Goal: Task Accomplishment & Management: Complete application form

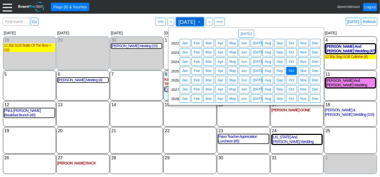
click at [201, 22] on span at bounding box center [199, 22] width 4 height 4
click at [268, 70] on span "Aug" at bounding box center [268, 70] width 8 height 5
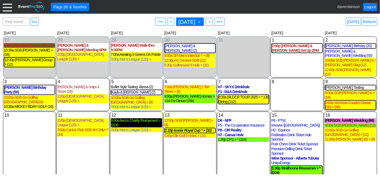
click at [141, 119] on div "9:00a Aecon Charity Tournament > (224)" at bounding box center [136, 123] width 51 height 9
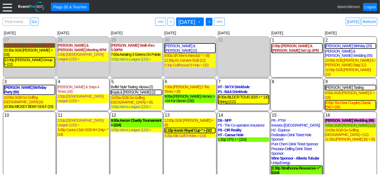
click at [211, 22] on span ">" at bounding box center [209, 21] width 4 height 5
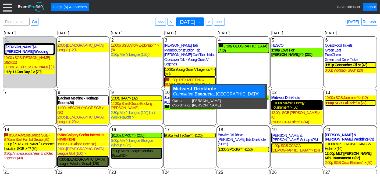
click at [296, 105] on div "10:00a Nuvista Energy Tournament > (56)" at bounding box center [297, 105] width 50 height 9
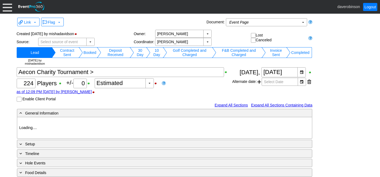
type input "Heritage Pointe Golf Club"
type input "Corporate Tournament"
type input "Scramble"
type input "Shotgun"
type input "Black"
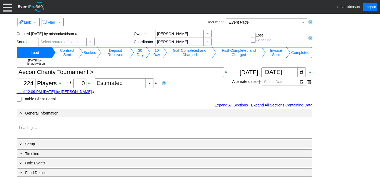
type input "Red"
type input "1082788"
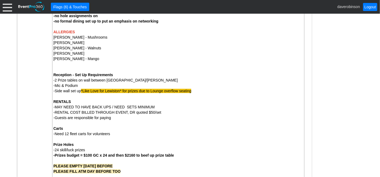
scroll to position [773, 0]
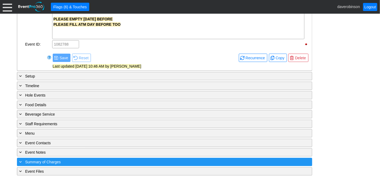
click at [45, 160] on span "Summary of Charges" at bounding box center [42, 162] width 35 height 4
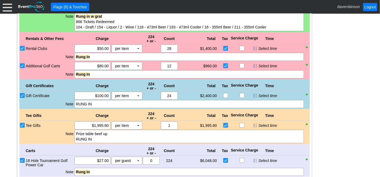
scroll to position [1151, 0]
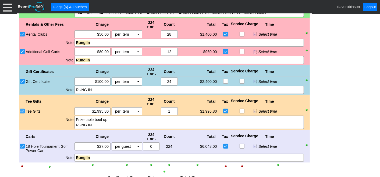
click at [22, 109] on input "Tee Gifts" at bounding box center [22, 111] width 5 height 5
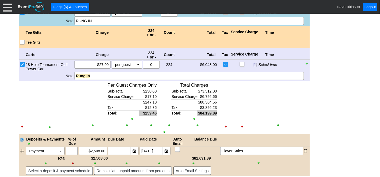
scroll to position [1210, 0]
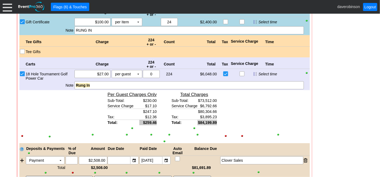
click at [20, 49] on input "Tee Gifts" at bounding box center [22, 51] width 5 height 5
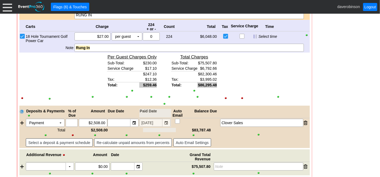
scroll to position [1270, 0]
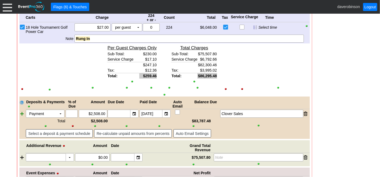
click at [23, 113] on div at bounding box center [22, 114] width 6 height 8
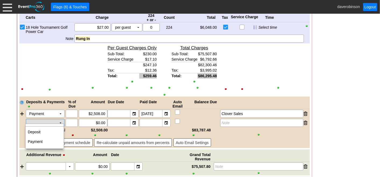
click at [61, 120] on td "▼" at bounding box center [61, 123] width 8 height 8
click at [53, 141] on td "Payment" at bounding box center [45, 142] width 38 height 10
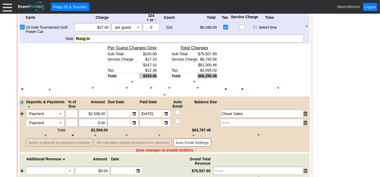
click at [86, 119] on input "0.00" at bounding box center [93, 123] width 25 height 8
drag, startPoint x: 86, startPoint y: 117, endPoint x: 112, endPoint y: 118, distance: 25.8
click at [112, 119] on div "Payment Χ ▼ Χ Χ 0.00 ▼ Χ ▼ Χ Note" at bounding box center [167, 123] width 284 height 8
type input "$81,691.88"
click at [170, 122] on div "▼" at bounding box center [166, 123] width 8 height 8
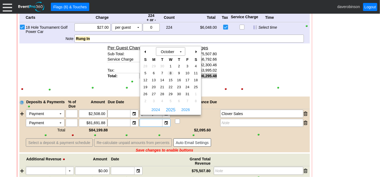
click at [170, 73] on span "8" at bounding box center [170, 73] width 6 height 5
type input "10/8/2025"
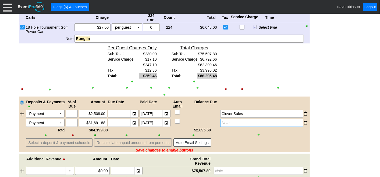
click at [235, 119] on div "Note" at bounding box center [261, 123] width 83 height 8
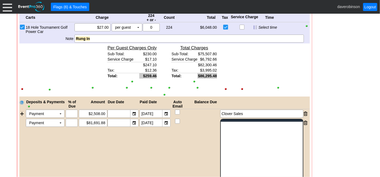
scroll to position [0, 0]
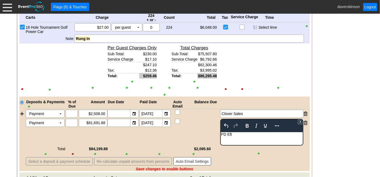
click at [188, 128] on div "Deposits & Payments % of Due Amount Due Date Paid Date Auto Email Balance Due P…" at bounding box center [164, 134] width 290 height 75
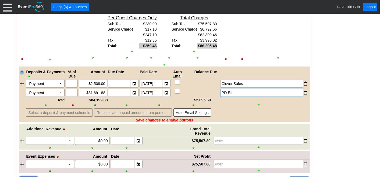
scroll to position [1323, 0]
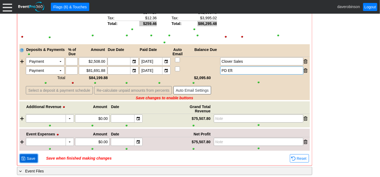
click at [30, 157] on span "Save" at bounding box center [31, 158] width 11 height 5
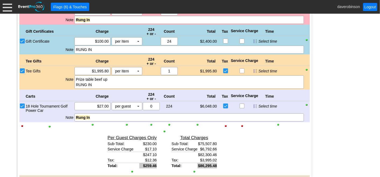
scroll to position [1169, 0]
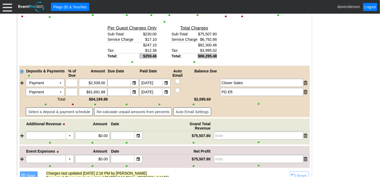
scroll to position [1318, 0]
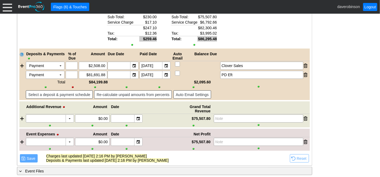
click at [7, 106] on div "Link ▼ Flag ▼ Document: Event Page Χ ▼ ● Print or PDF E-Sign ▼ Insert ▼ Save ▼ ▼" at bounding box center [190, 96] width 380 height 164
click at [32, 156] on span "Save" at bounding box center [31, 158] width 11 height 5
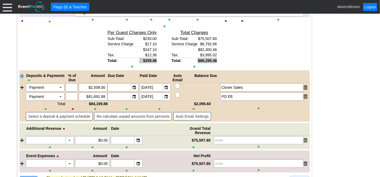
scroll to position [1229, 0]
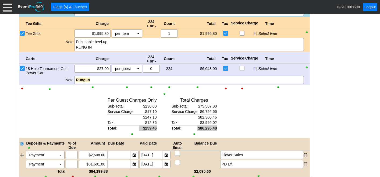
click at [22, 31] on input "Tee Gifts" at bounding box center [22, 33] width 5 height 5
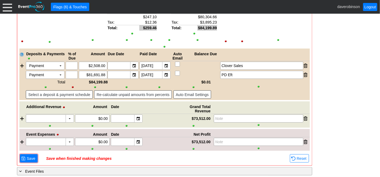
scroll to position [1306, 0]
click at [28, 156] on span "Save" at bounding box center [31, 158] width 11 height 5
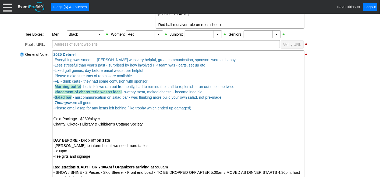
scroll to position [0, 0]
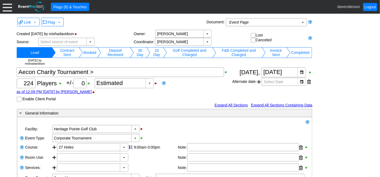
click at [298, 51] on td "Completed" at bounding box center [300, 52] width 20 height 11
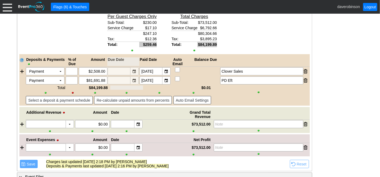
scroll to position [1283, 0]
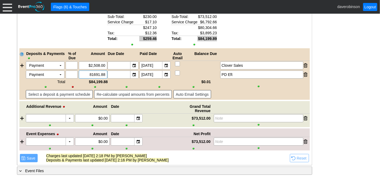
click at [104, 72] on input "81691.88" at bounding box center [93, 75] width 25 height 8
type input "$81,691.89"
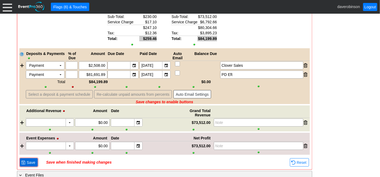
click at [35, 160] on span "Save" at bounding box center [31, 162] width 11 height 5
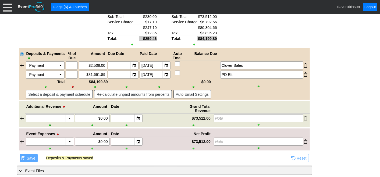
click at [32, 156] on span "Save" at bounding box center [31, 158] width 11 height 5
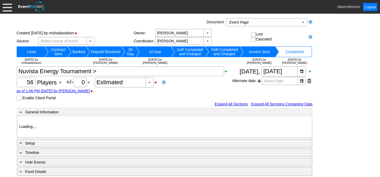
type input "Heritage Pointe Golf Club"
type input "Corporate Tournament"
type input "Scramble"
type input "X Over"
type input "Black"
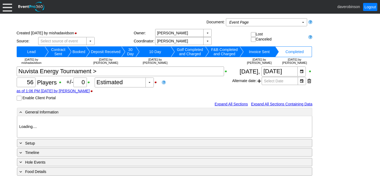
type input "Red"
type input "1123703"
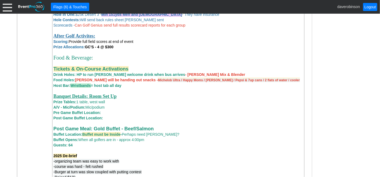
scroll to position [527, 0]
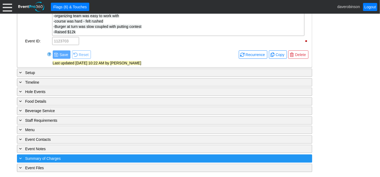
click at [45, 157] on span "Summary of Charges" at bounding box center [42, 159] width 35 height 4
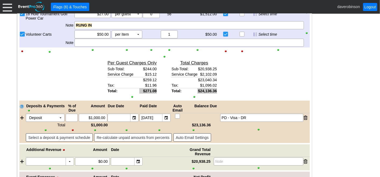
scroll to position [905, 0]
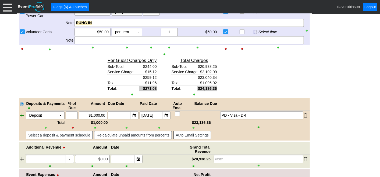
click at [22, 116] on div at bounding box center [22, 116] width 6 height 8
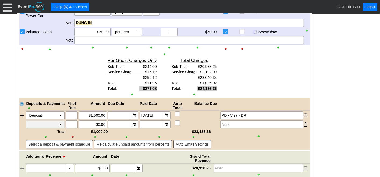
click at [62, 126] on td "▼" at bounding box center [61, 125] width 8 height 8
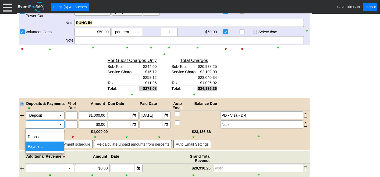
click at [48, 147] on td "Payment" at bounding box center [45, 147] width 38 height 10
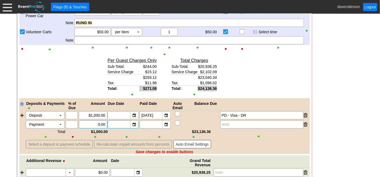
drag, startPoint x: 90, startPoint y: 124, endPoint x: 120, endPoint y: 126, distance: 30.2
click at [120, 126] on div "Payment Χ ▼ Χ Χ 0.00 ▼ Χ ▼ Χ Note" at bounding box center [167, 125] width 284 height 8
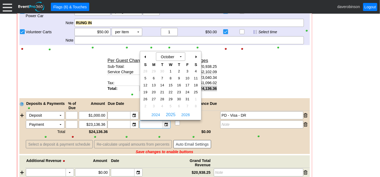
type input "$23,136.36"
click at [165, 127] on div "▼" at bounding box center [166, 125] width 8 height 8
click at [170, 80] on span "8" at bounding box center [170, 78] width 6 height 5
type input "10/8/2025"
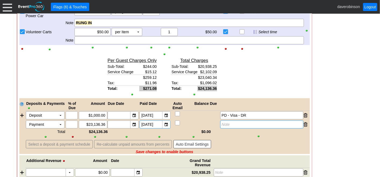
click at [238, 124] on div "Note" at bounding box center [261, 125] width 83 height 8
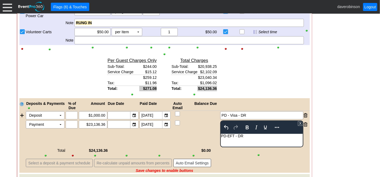
scroll to position [935, 0]
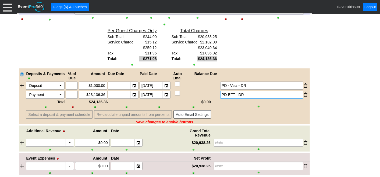
scroll to position [962, 0]
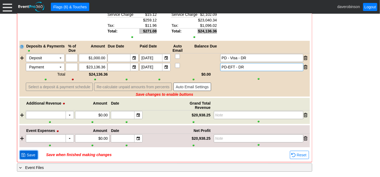
click at [30, 156] on span "Save" at bounding box center [31, 155] width 11 height 5
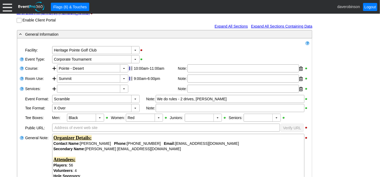
scroll to position [0, 0]
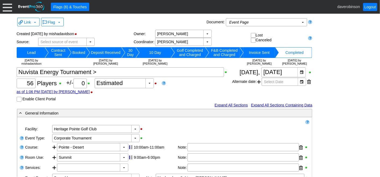
click at [299, 50] on td "Completed" at bounding box center [294, 52] width 31 height 11
